Goal: Information Seeking & Learning: Learn about a topic

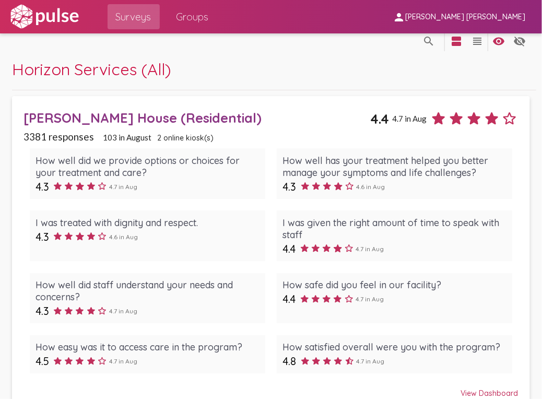
scroll to position [23, 0]
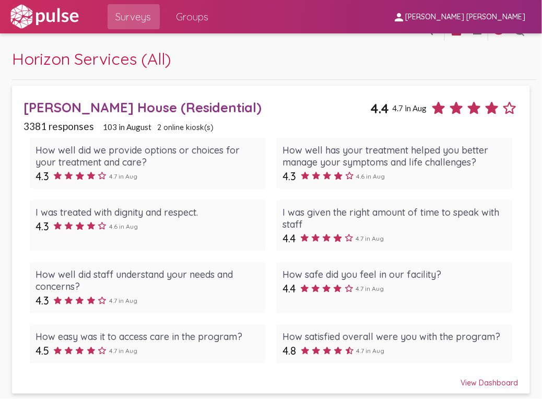
click at [469, 374] on div "View Dashboard" at bounding box center [270, 378] width 495 height 19
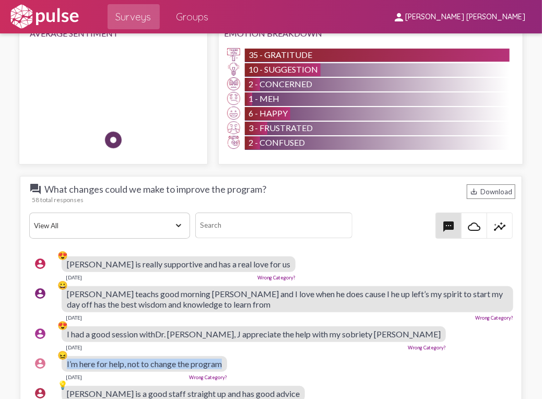
drag, startPoint x: 224, startPoint y: 360, endPoint x: 63, endPoint y: 360, distance: 160.8
click at [63, 360] on div "account_circle 😖 I’m here for help, not to change the program Aug 26, 2025 Wron…" at bounding box center [273, 367] width 489 height 33
drag, startPoint x: 63, startPoint y: 360, endPoint x: 81, endPoint y: 360, distance: 18.8
copy div "😖 I’m here for help, not to change the program"
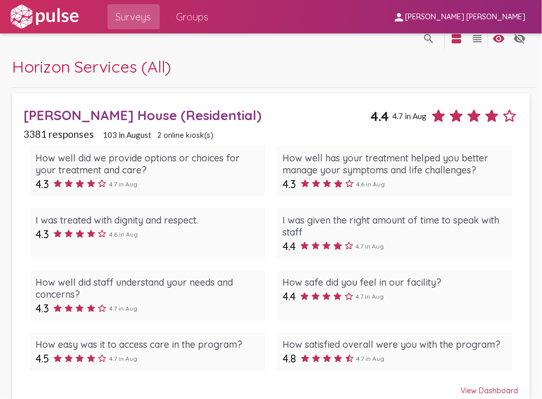
scroll to position [23, 0]
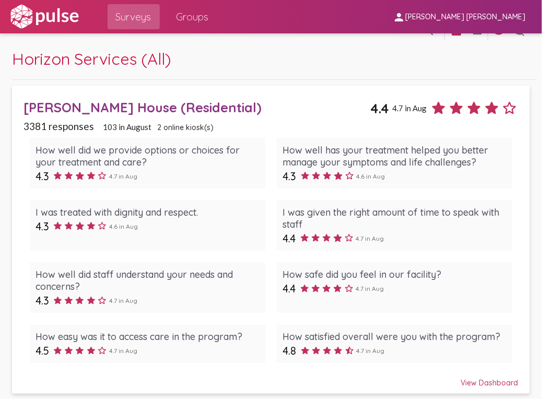
click at [477, 386] on div "View Dashboard" at bounding box center [270, 378] width 495 height 19
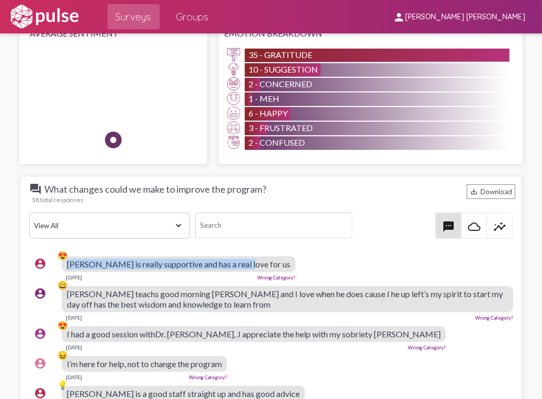
drag, startPoint x: 241, startPoint y: 263, endPoint x: 64, endPoint y: 262, distance: 176.5
click at [64, 262] on div "account_circle 😍 [PERSON_NAME] is really supportive and has a real love for us …" at bounding box center [273, 268] width 489 height 33
drag, startPoint x: 64, startPoint y: 262, endPoint x: 88, endPoint y: 261, distance: 24.1
copy div "😍 [PERSON_NAME] is really supportive and has a real love for us"
